Goal: Navigation & Orientation: Find specific page/section

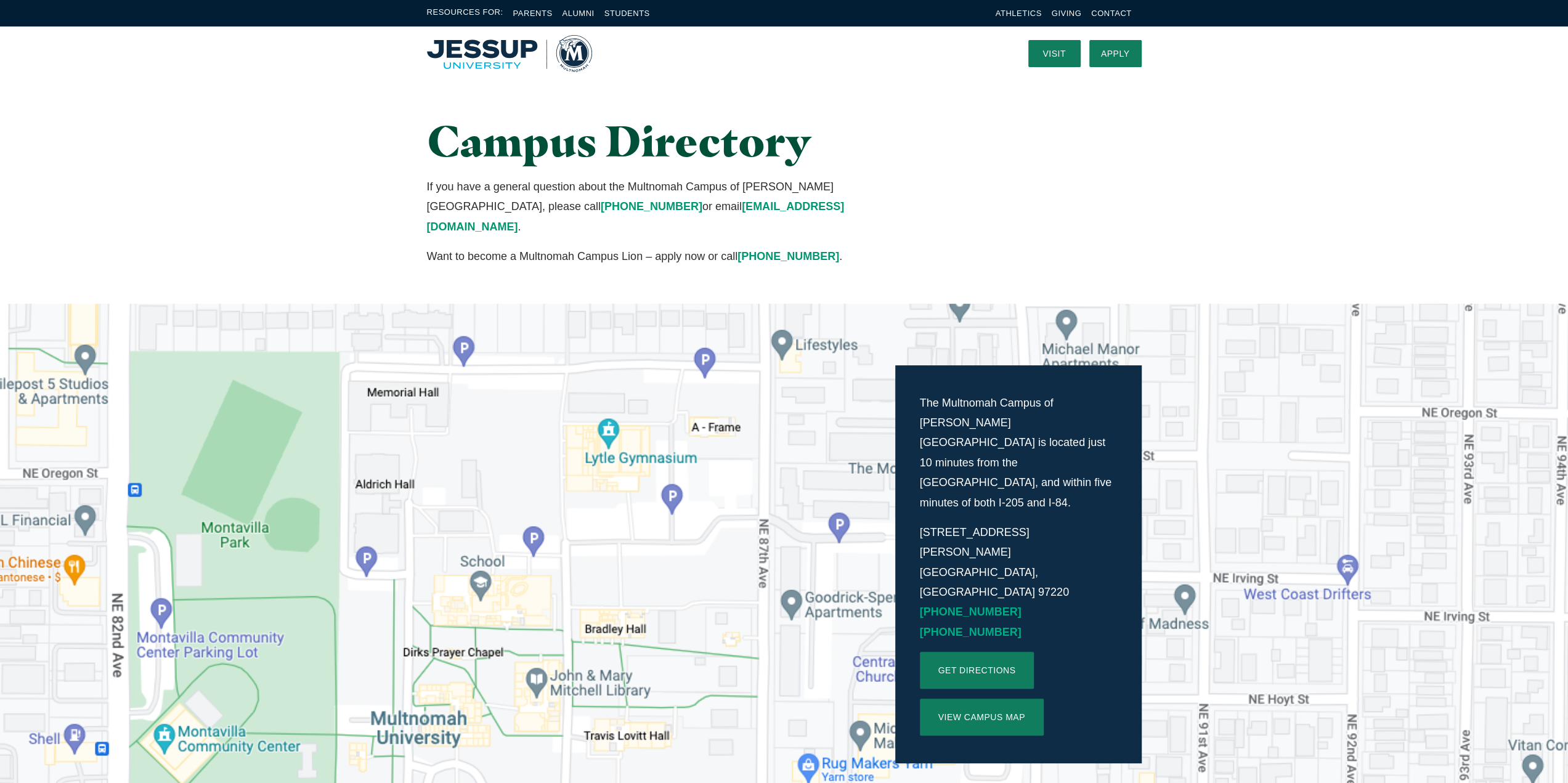
scroll to position [62, 0]
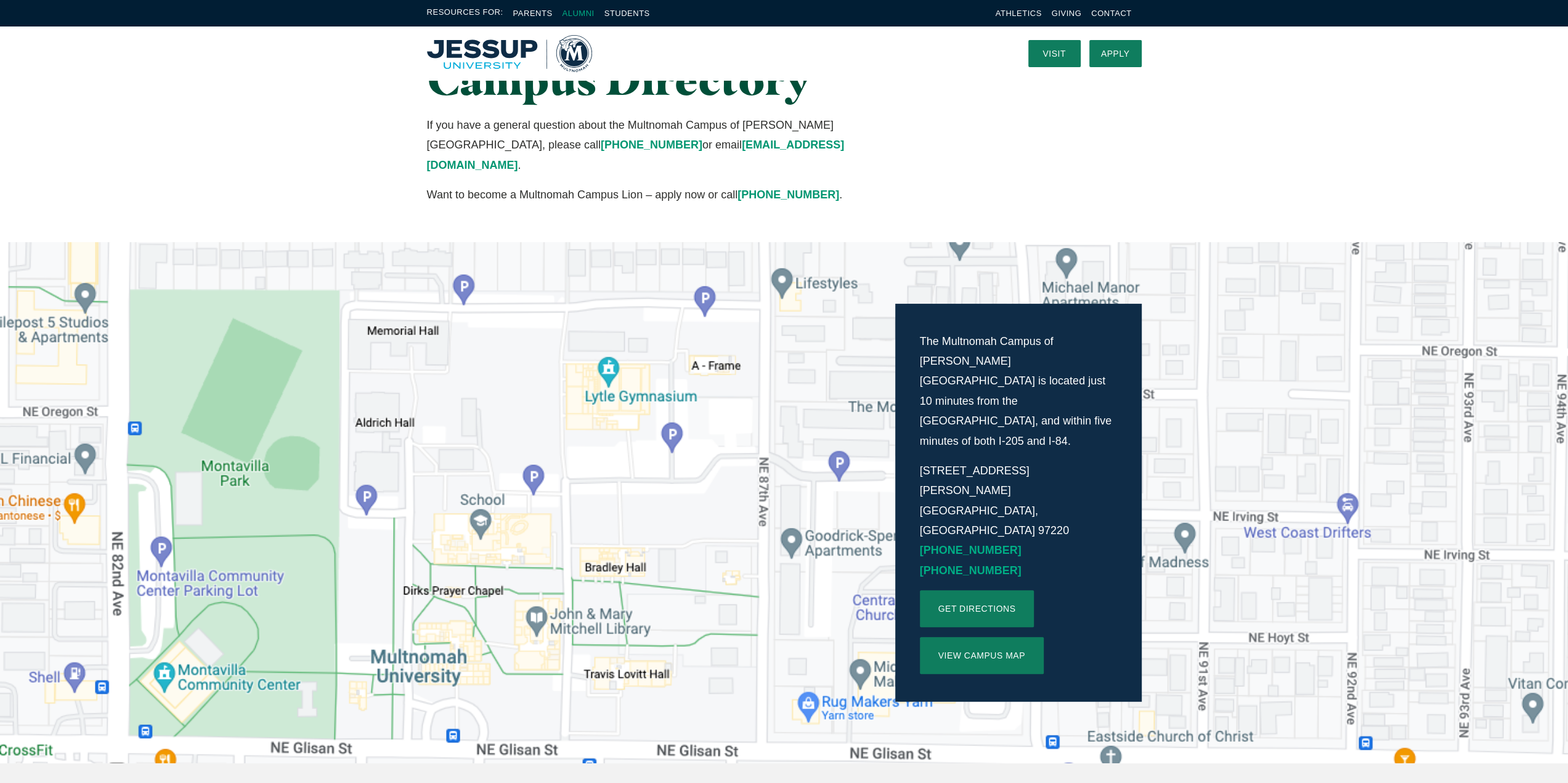
click at [571, 15] on link "Alumni" at bounding box center [578, 13] width 32 height 9
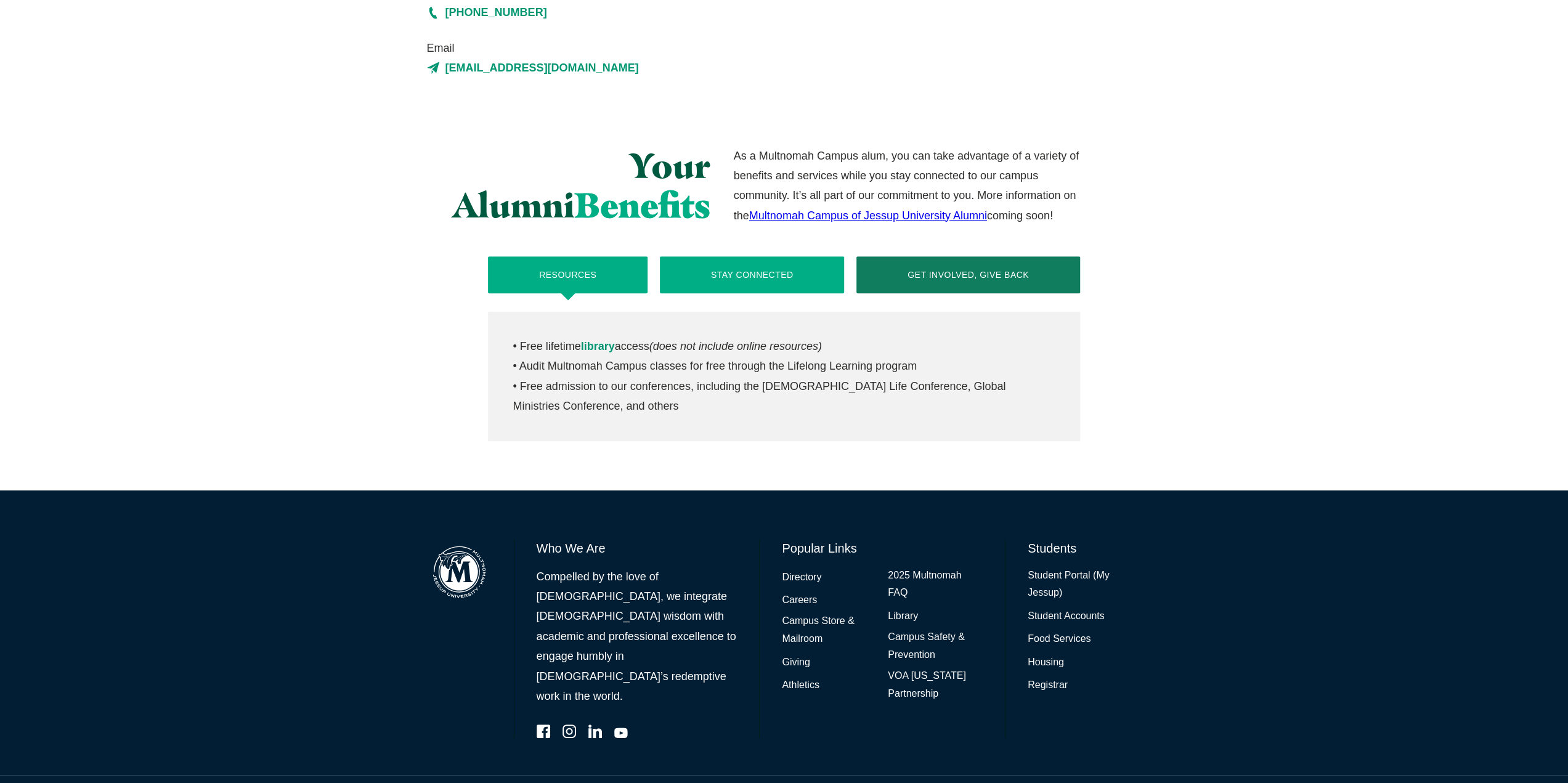
scroll to position [379, 0]
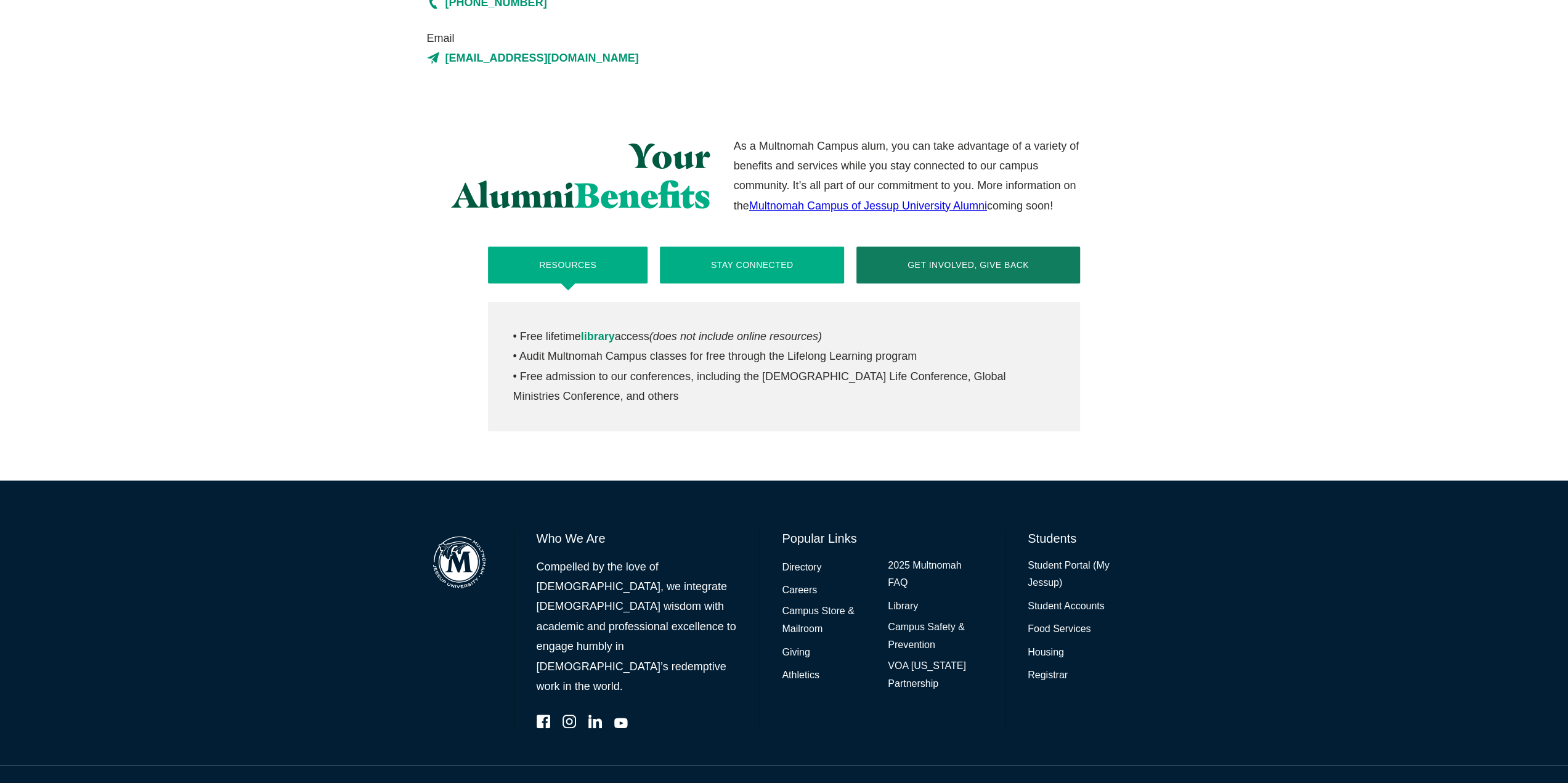
click at [744, 268] on button "Stay Connected" at bounding box center [752, 265] width 184 height 37
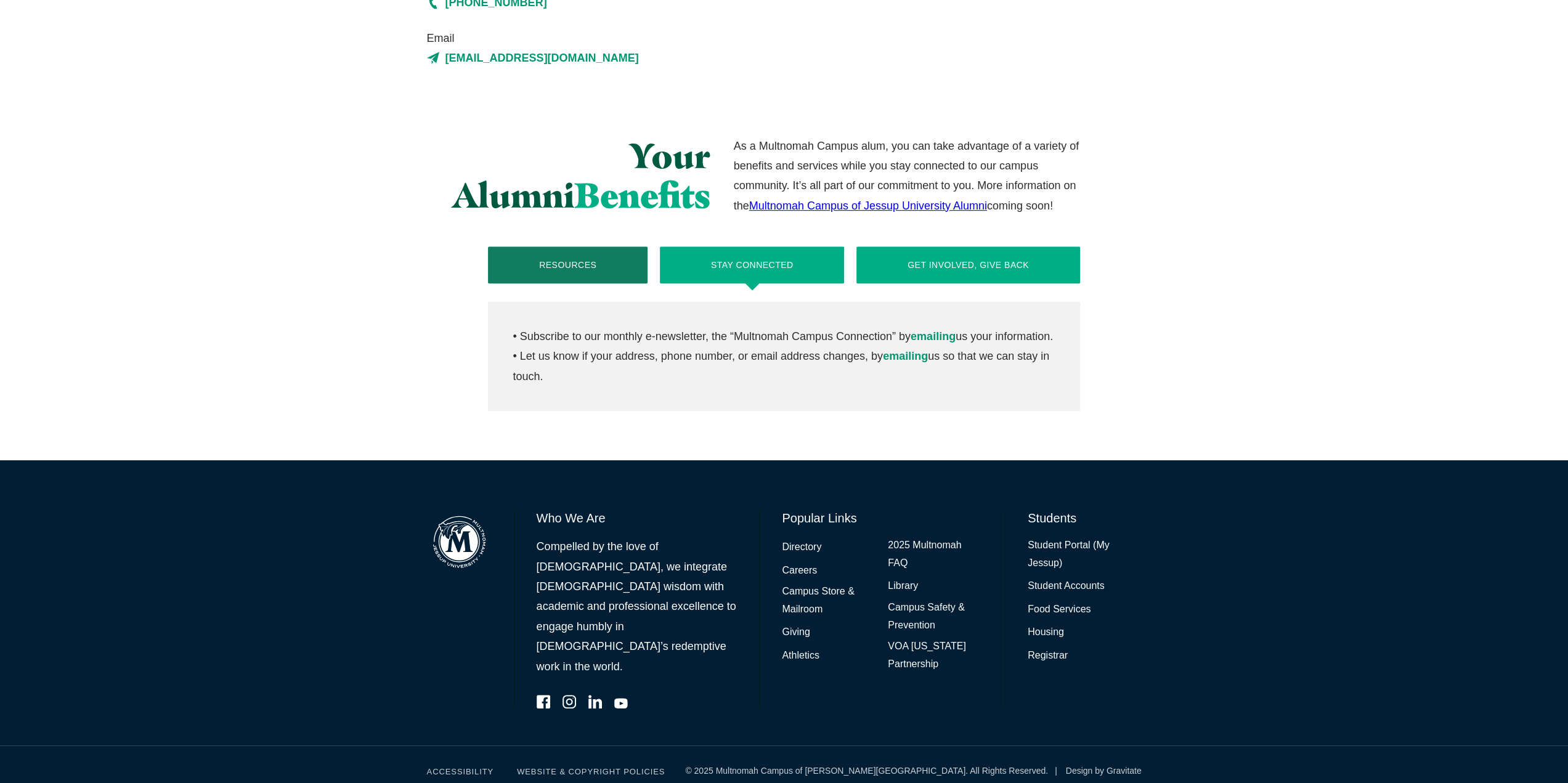
click at [907, 278] on button "Get Involved, Give Back" at bounding box center [968, 265] width 223 height 37
